Goal: Transaction & Acquisition: Purchase product/service

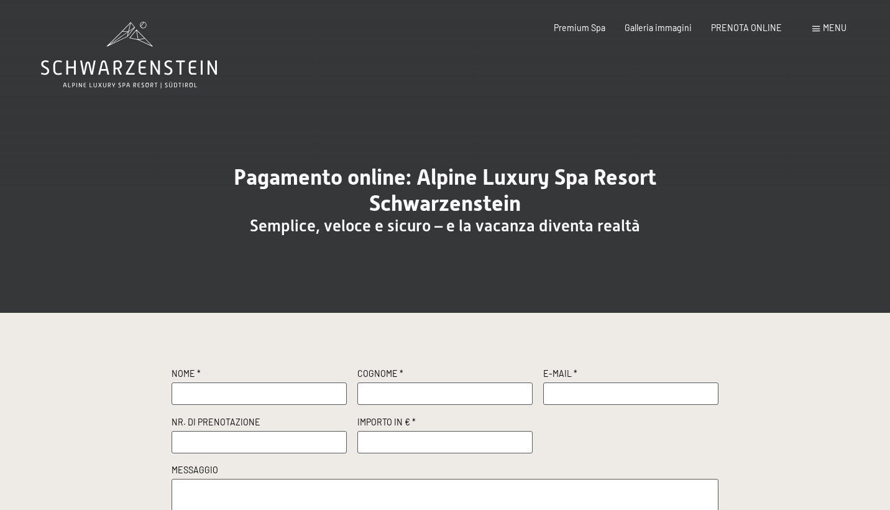
click at [122, 408] on div "Nome * Cognome * E-Mail * Nr. di prenotazione Importo in € * Messaggio pagament…" at bounding box center [445, 464] width 890 height 303
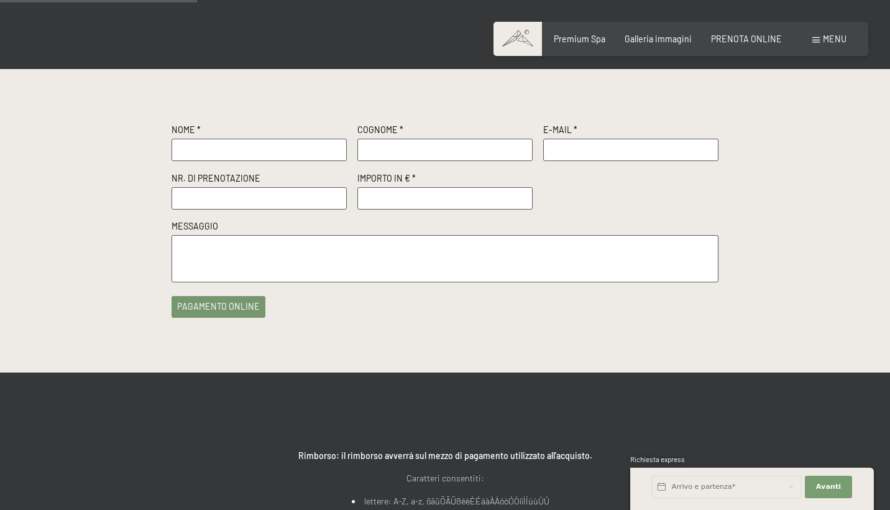
scroll to position [249, 0]
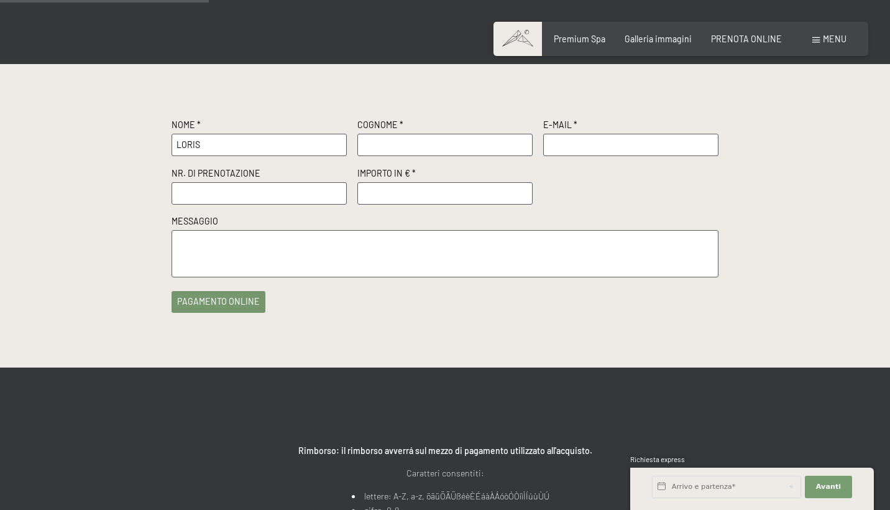
type input "LORIS"
type input "TRENTIN"
type input "L"
type input "[EMAIL_ADDRESS][DOMAIN_NAME]"
click at [266, 188] on input "text" at bounding box center [259, 193] width 175 height 22
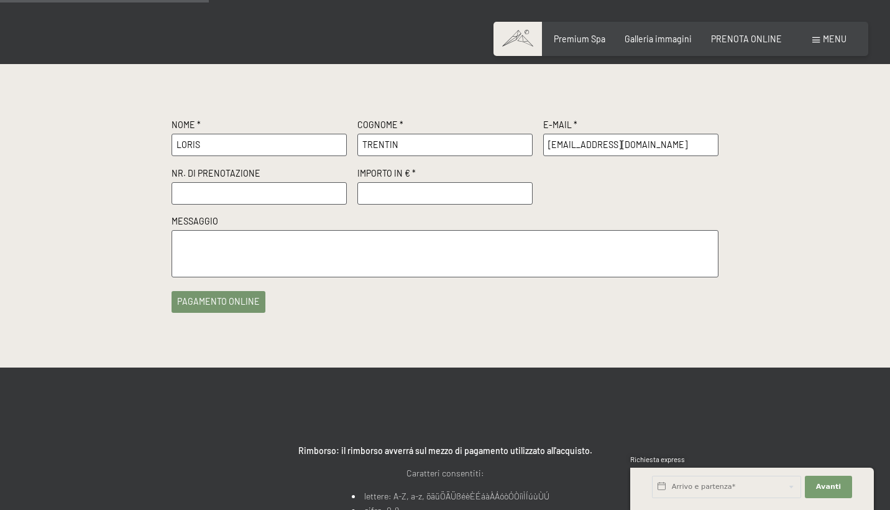
paste input "R55095/2025 DEL [DATE]"
type input "R55095/2025 DEL [DATE]"
click at [402, 190] on input "number" at bounding box center [445, 193] width 175 height 22
type input "1"
click at [524, 190] on input "1" at bounding box center [445, 193] width 175 height 22
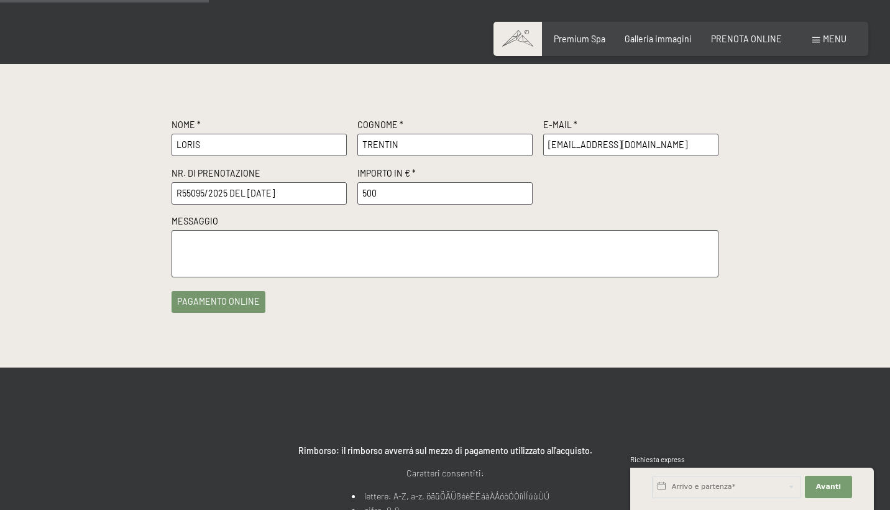
click at [305, 244] on textarea at bounding box center [445, 253] width 547 height 47
click at [487, 189] on input "500" at bounding box center [445, 193] width 175 height 22
click at [522, 188] on input "501" at bounding box center [445, 193] width 175 height 22
type input "500"
click at [522, 195] on input "500" at bounding box center [445, 193] width 175 height 22
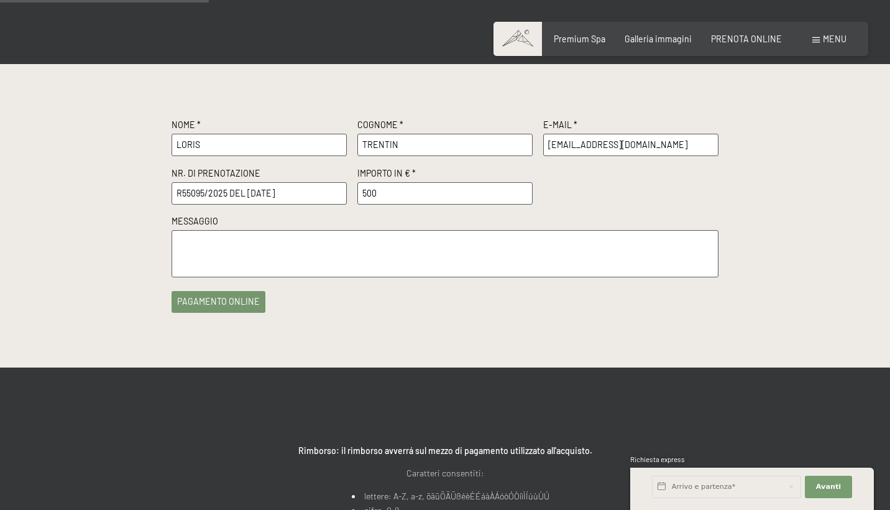
click at [268, 239] on textarea at bounding box center [445, 253] width 547 height 47
paste textarea "R55095/2025 DEL [DATE]"
click at [371, 236] on textarea "caparra rif. numero prenotazione R55095/2025 DEL [DATE]" at bounding box center [445, 253] width 547 height 47
type textarea "caparra rif. numero prenotazione R55095/2025 del [DATE]"
click at [224, 295] on button "pagamento online" at bounding box center [219, 299] width 94 height 22
